Goal: Navigation & Orientation: Understand site structure

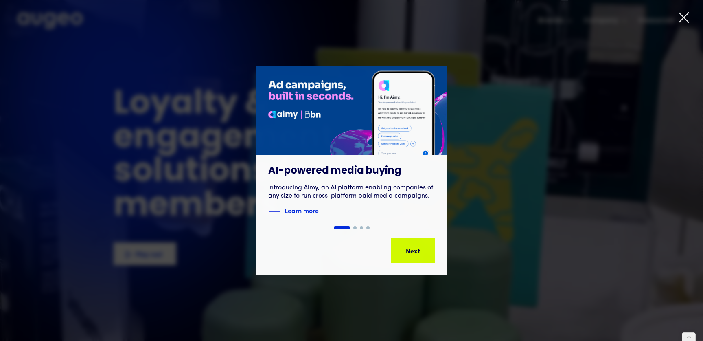
click at [682, 17] on icon at bounding box center [684, 17] width 12 height 12
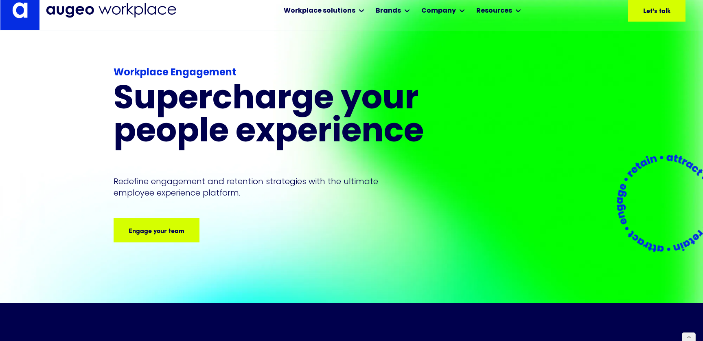
scroll to position [10, 0]
